Goal: Information Seeking & Learning: Learn about a topic

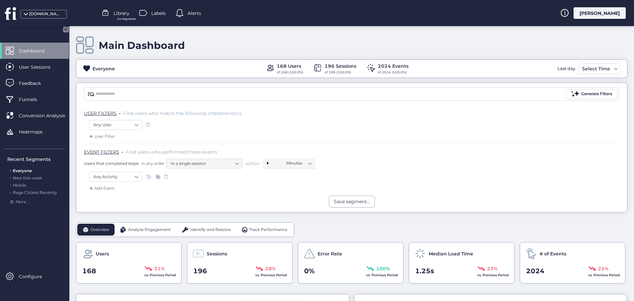
scroll to position [99, 0]
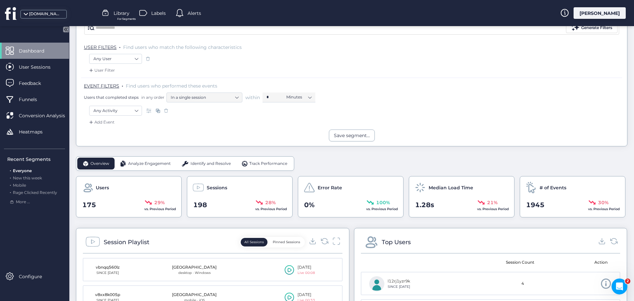
scroll to position [99, 0]
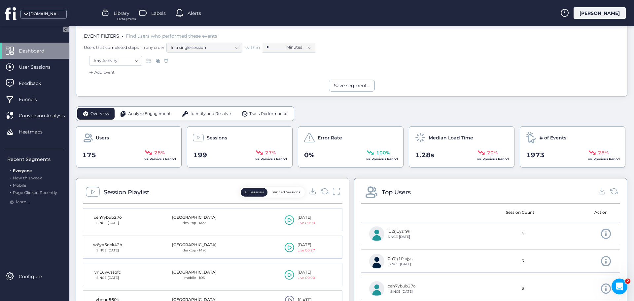
scroll to position [132, 0]
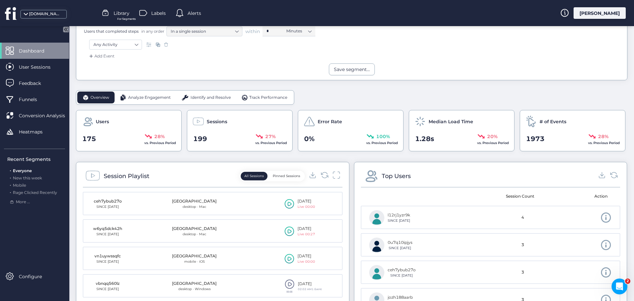
click at [161, 99] on span "Analyze Engagement" at bounding box center [149, 97] width 43 height 6
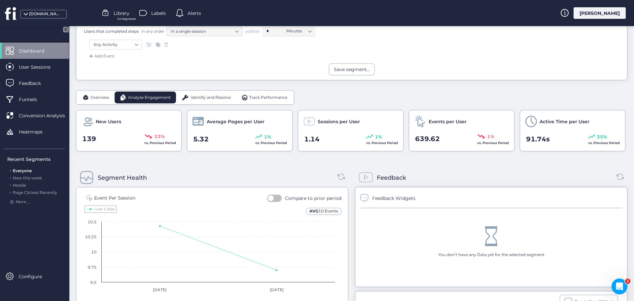
click at [206, 98] on span "Identify and Resolve" at bounding box center [211, 97] width 40 height 6
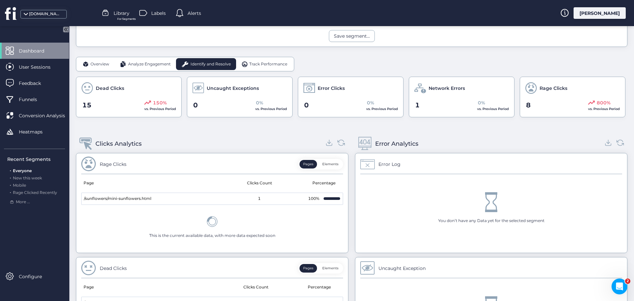
scroll to position [165, 0]
click at [328, 141] on icon at bounding box center [329, 142] width 9 height 9
click at [258, 64] on span "Track Performance" at bounding box center [268, 64] width 38 height 6
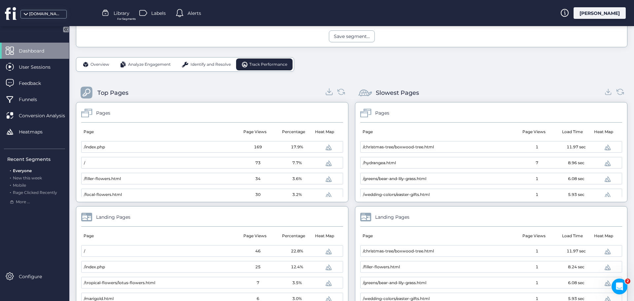
click at [325, 94] on icon at bounding box center [329, 91] width 9 height 9
click at [604, 94] on icon at bounding box center [608, 91] width 9 height 9
